Goal: Task Accomplishment & Management: Manage account settings

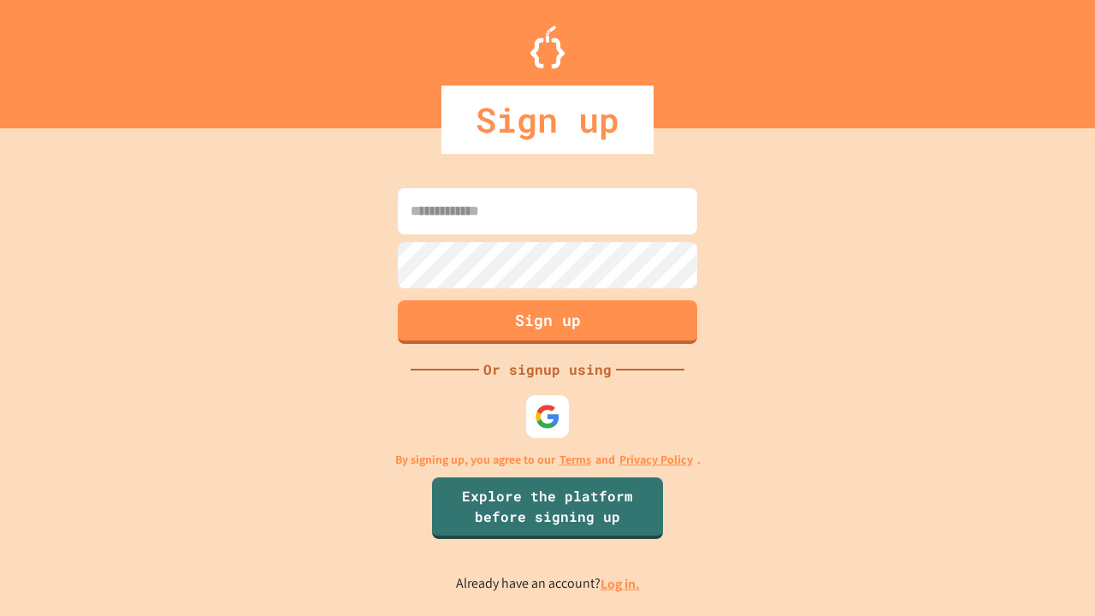
click at [621, 584] on link "Log in." at bounding box center [620, 584] width 39 height 18
